Goal: Information Seeking & Learning: Learn about a topic

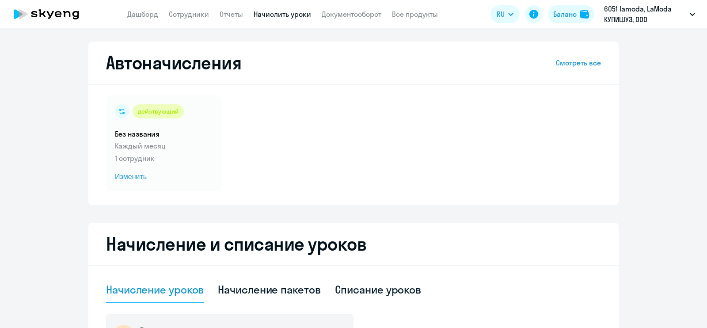
select select "10"
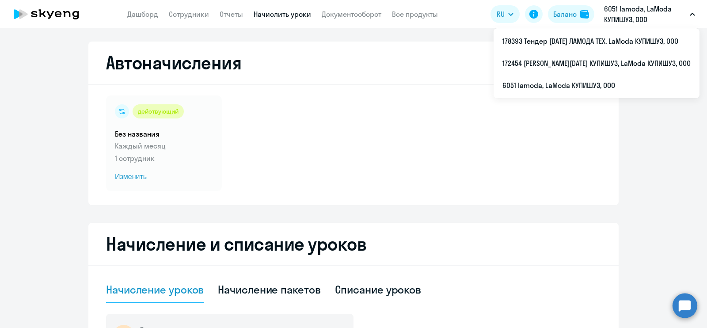
click at [631, 21] on p "6051 lamoda, LaModa КУПИШУЗ, ООО" at bounding box center [645, 14] width 82 height 21
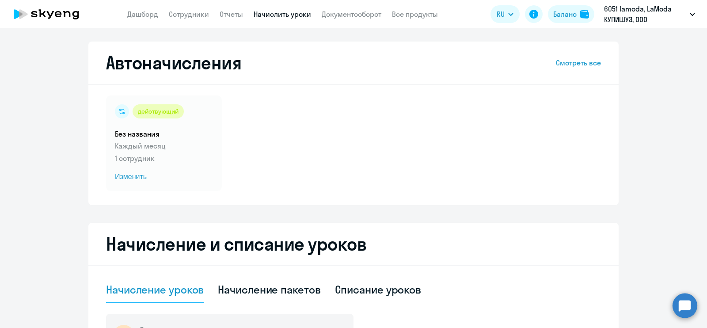
click at [629, 19] on p "6051 lamoda, LaModa КУПИШУЗ, ООО" at bounding box center [645, 14] width 82 height 21
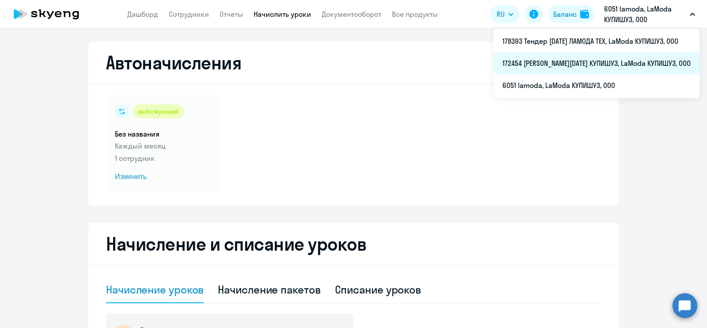
click at [594, 66] on li "172454 [PERSON_NAME][DATE] КУПИШУЗ, LaModa КУПИШУЗ, ООО" at bounding box center [596, 63] width 206 height 22
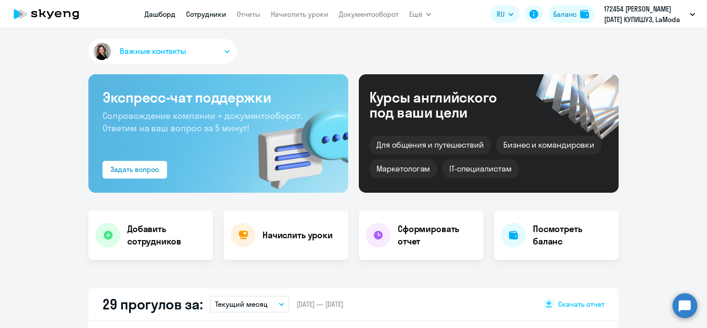
click at [205, 12] on link "Сотрудники" at bounding box center [206, 14] width 40 height 9
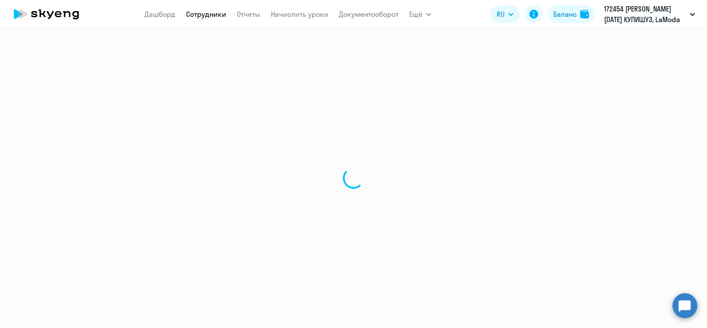
select select "30"
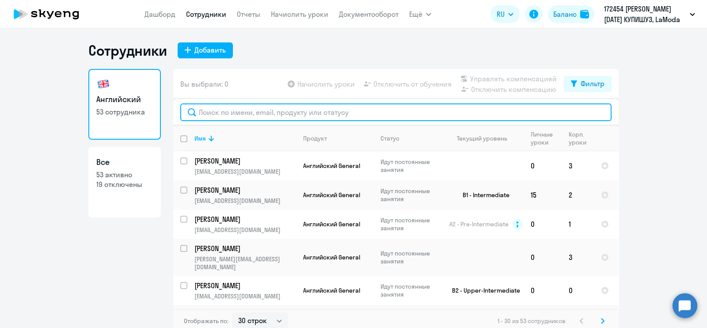
click at [231, 112] on input "text" at bounding box center [395, 112] width 431 height 18
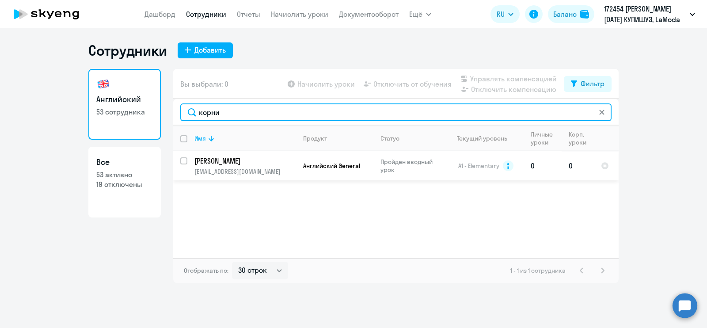
type input "корни"
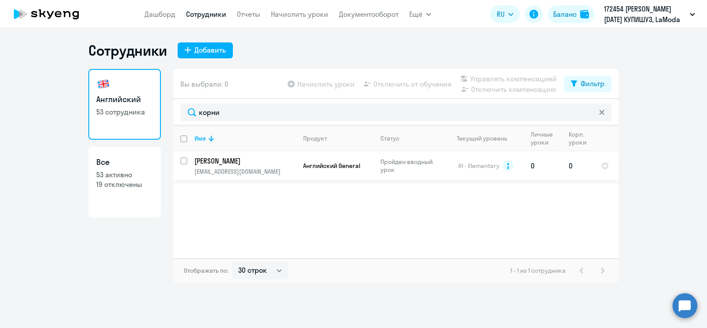
click at [389, 167] on p "Пройден вводный урок" at bounding box center [410, 166] width 61 height 16
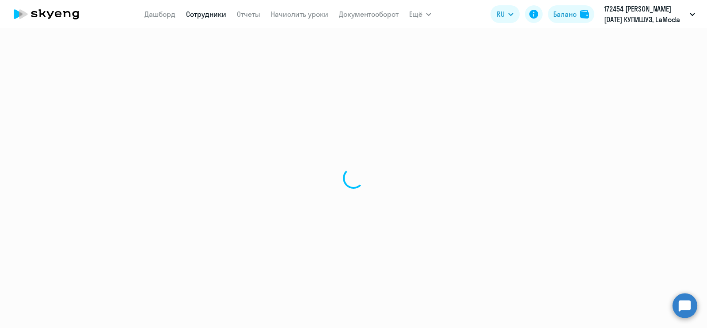
select select "english"
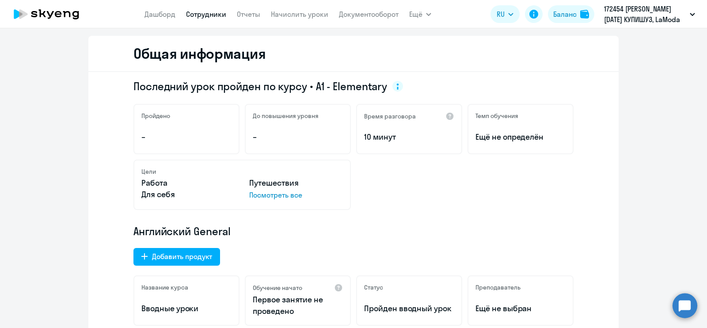
scroll to position [97, 0]
